Goal: Task Accomplishment & Management: Use online tool/utility

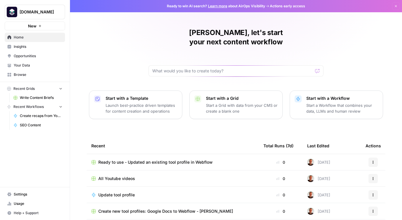
click at [16, 195] on span "Settings" at bounding box center [38, 194] width 49 height 5
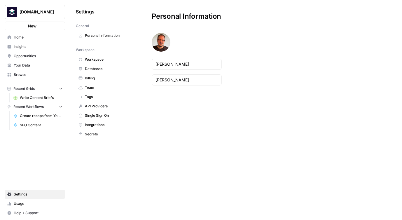
click at [89, 90] on span "Team" at bounding box center [108, 87] width 46 height 5
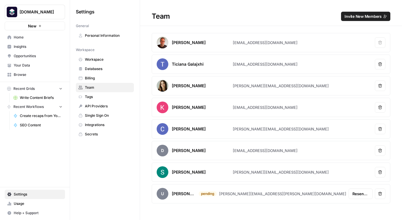
click at [363, 15] on span "Invite New Members" at bounding box center [363, 16] width 37 height 6
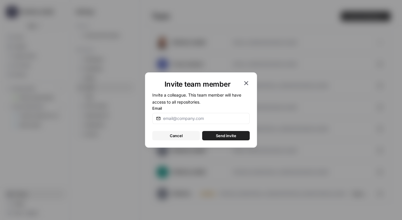
click at [171, 114] on div at bounding box center [201, 118] width 98 height 11
type input "eskil@platformengineering.org"
click at [222, 138] on span "Send invite" at bounding box center [226, 136] width 20 height 6
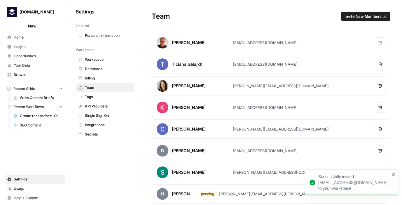
click at [17, 74] on span "Browse" at bounding box center [38, 74] width 49 height 5
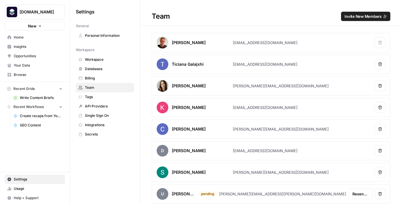
click at [17, 74] on span "Browse" at bounding box center [38, 74] width 49 height 5
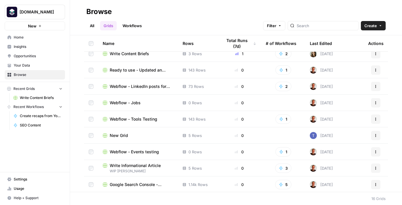
scroll to position [8, 0]
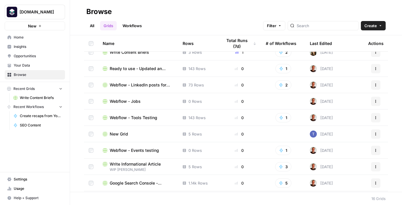
click at [148, 68] on span "Ready to use - Updated an existing tool profile in Webflow" at bounding box center [142, 69] width 64 height 6
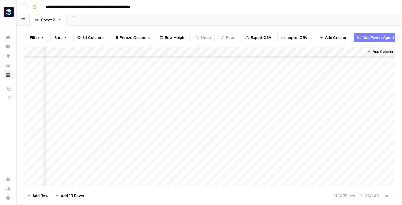
scroll to position [906, 1632]
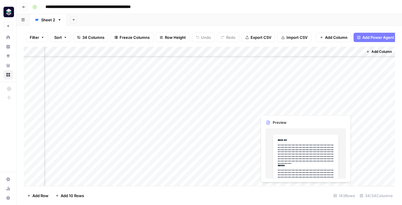
click at [276, 109] on div "Add Column" at bounding box center [210, 116] width 372 height 139
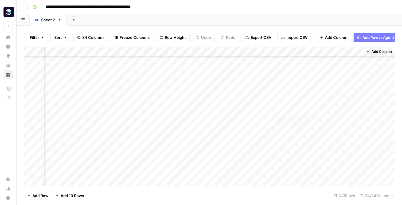
click at [306, 108] on div "Add Column" at bounding box center [210, 116] width 372 height 139
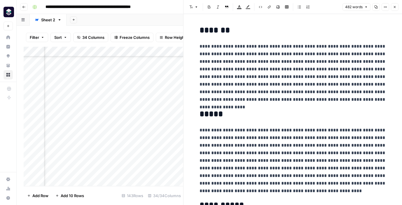
click at [396, 7] on span "Close" at bounding box center [396, 7] width 0 height 0
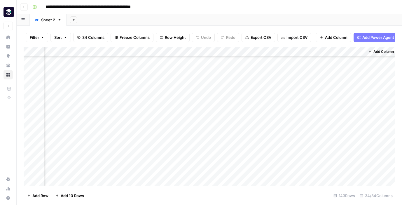
scroll to position [906, 1625]
click at [253, 51] on div "Add Column" at bounding box center [210, 116] width 372 height 139
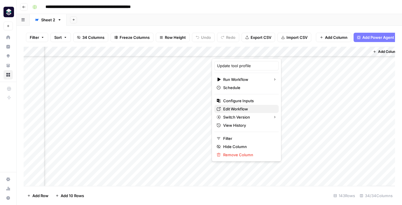
click at [238, 106] on span "Edit Workflow" at bounding box center [248, 109] width 51 height 6
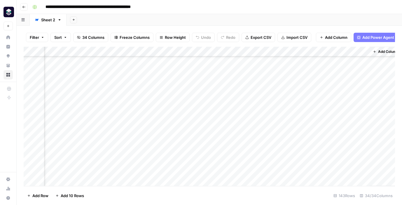
scroll to position [906, 1632]
click at [25, 6] on icon "button" at bounding box center [24, 7] width 4 height 4
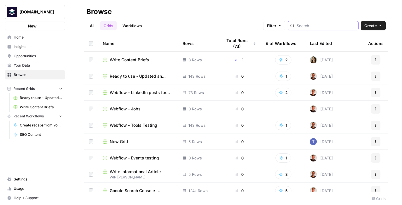
click at [321, 28] on input "search" at bounding box center [326, 26] width 59 height 6
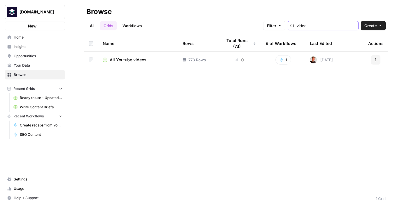
type input "video"
click at [127, 59] on span "All Youtube videos" at bounding box center [128, 60] width 37 height 6
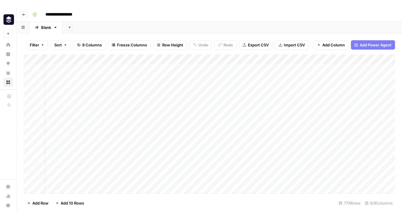
scroll to position [0, 102]
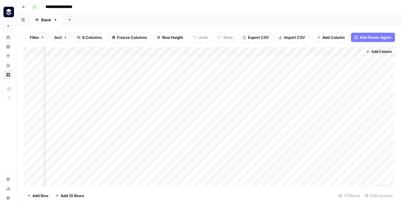
click at [298, 52] on div "Add Column" at bounding box center [210, 116] width 372 height 139
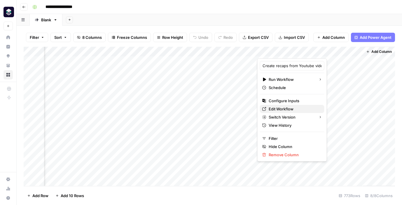
click at [286, 108] on span "Edit Workflow" at bounding box center [294, 109] width 51 height 6
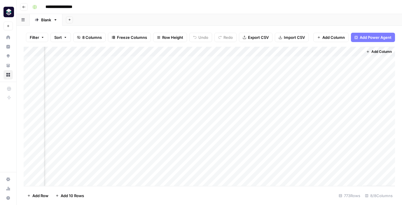
click at [298, 51] on div "Add Column" at bounding box center [210, 116] width 372 height 139
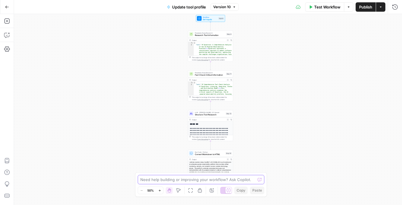
click at [178, 180] on textarea at bounding box center [197, 180] width 115 height 6
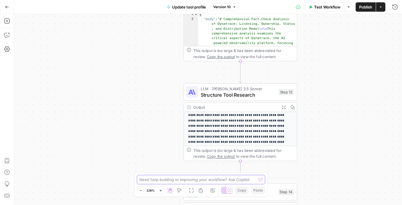
scroll to position [29, 0]
